Goal: Task Accomplishment & Management: Manage account settings

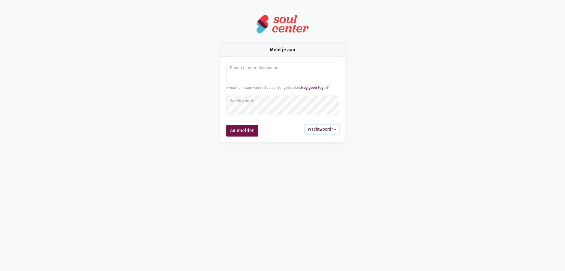
click at [325, 129] on button "Wachtwoord?" at bounding box center [322, 129] width 34 height 9
click at [315, 153] on link "Wachtwoord instellen of aanpassen" at bounding box center [293, 153] width 90 height 10
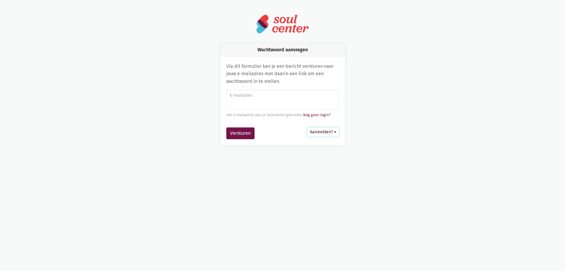
click at [330, 131] on button "Aanmelden?" at bounding box center [323, 131] width 32 height 9
click at [309, 147] on link "Aanmelden met wachtwoord" at bounding box center [298, 146] width 82 height 10
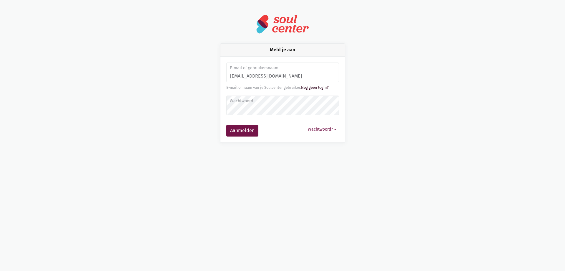
type input "fransenastridbrouwers@gmail.com"
click at [311, 88] on link "Nog geen login?" at bounding box center [315, 87] width 28 height 4
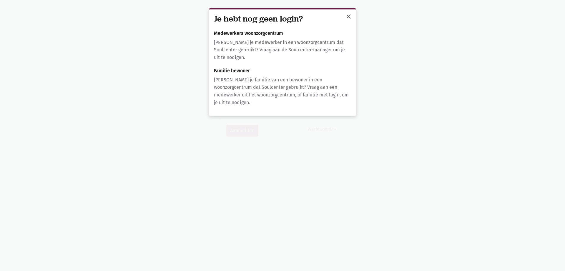
click at [347, 16] on span "close" at bounding box center [348, 16] width 7 height 7
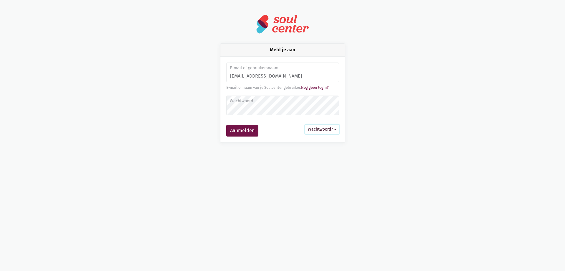
click at [324, 128] on button "Wachtwoord?" at bounding box center [322, 129] width 34 height 9
click at [311, 152] on link "Wachtwoord instellen of aanpassen" at bounding box center [293, 153] width 90 height 10
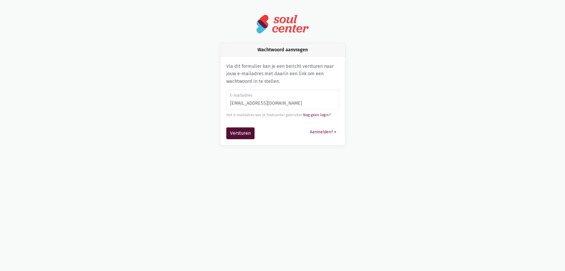
type input "fransenastridbrouwers@gmail.com"
click at [243, 131] on button "Versturen" at bounding box center [240, 133] width 28 height 12
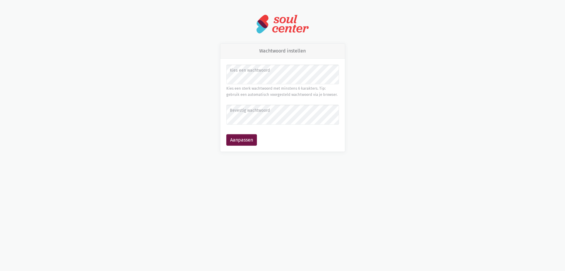
click at [238, 110] on label "Bevestig wachtwoord" at bounding box center [282, 110] width 105 height 6
click at [243, 139] on button "Aanpassen" at bounding box center [241, 140] width 31 height 12
click at [245, 141] on button "Aanpassen" at bounding box center [241, 140] width 31 height 12
click at [238, 140] on button "Aanpassen" at bounding box center [241, 140] width 31 height 12
click at [236, 110] on label "Bevestig wachtwoord" at bounding box center [282, 110] width 105 height 6
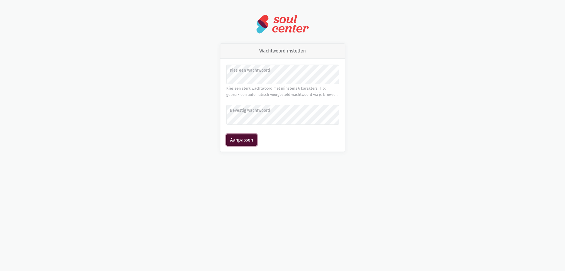
click at [234, 140] on button "Aanpassen" at bounding box center [241, 140] width 31 height 12
